Goal: Use online tool/utility: Utilize a website feature to perform a specific function

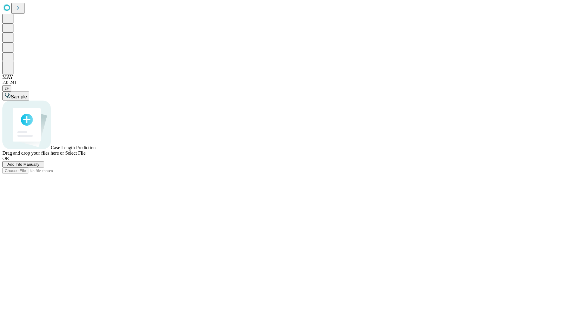
click at [39, 166] on span "Add Info Manually" at bounding box center [23, 164] width 32 height 4
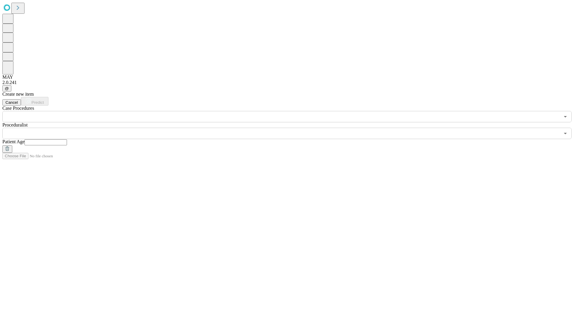
click at [67, 139] on input "text" at bounding box center [46, 142] width 42 height 6
type input "**"
click at [291, 128] on input "text" at bounding box center [280, 133] width 557 height 11
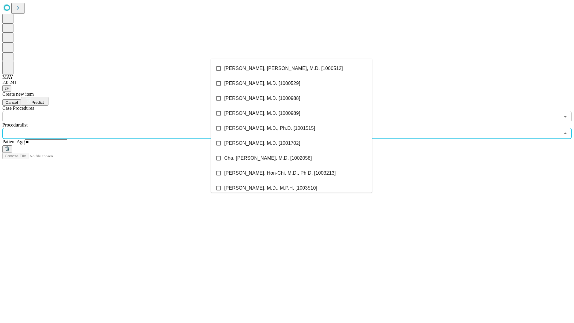
click at [291, 68] on li "[PERSON_NAME], [PERSON_NAME], M.D. [1000512]" at bounding box center [291, 68] width 161 height 15
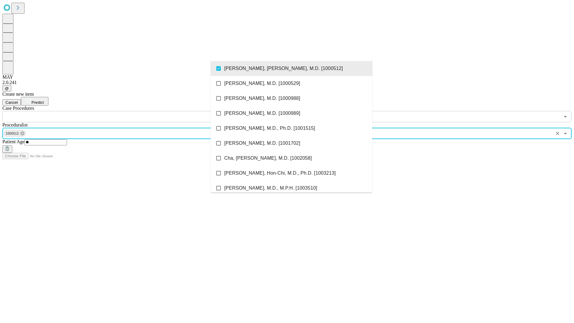
click at [125, 111] on input "text" at bounding box center [280, 116] width 557 height 11
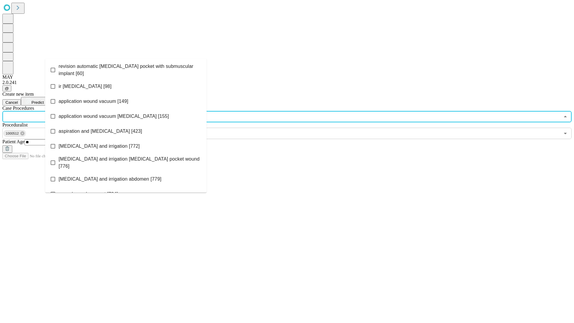
click at [126, 68] on span "revision automatic [MEDICAL_DATA] pocket with submuscular implant [60]" at bounding box center [130, 70] width 143 height 14
click at [44, 100] on span "Predict" at bounding box center [37, 102] width 12 height 4
